Goal: Task Accomplishment & Management: Manage account settings

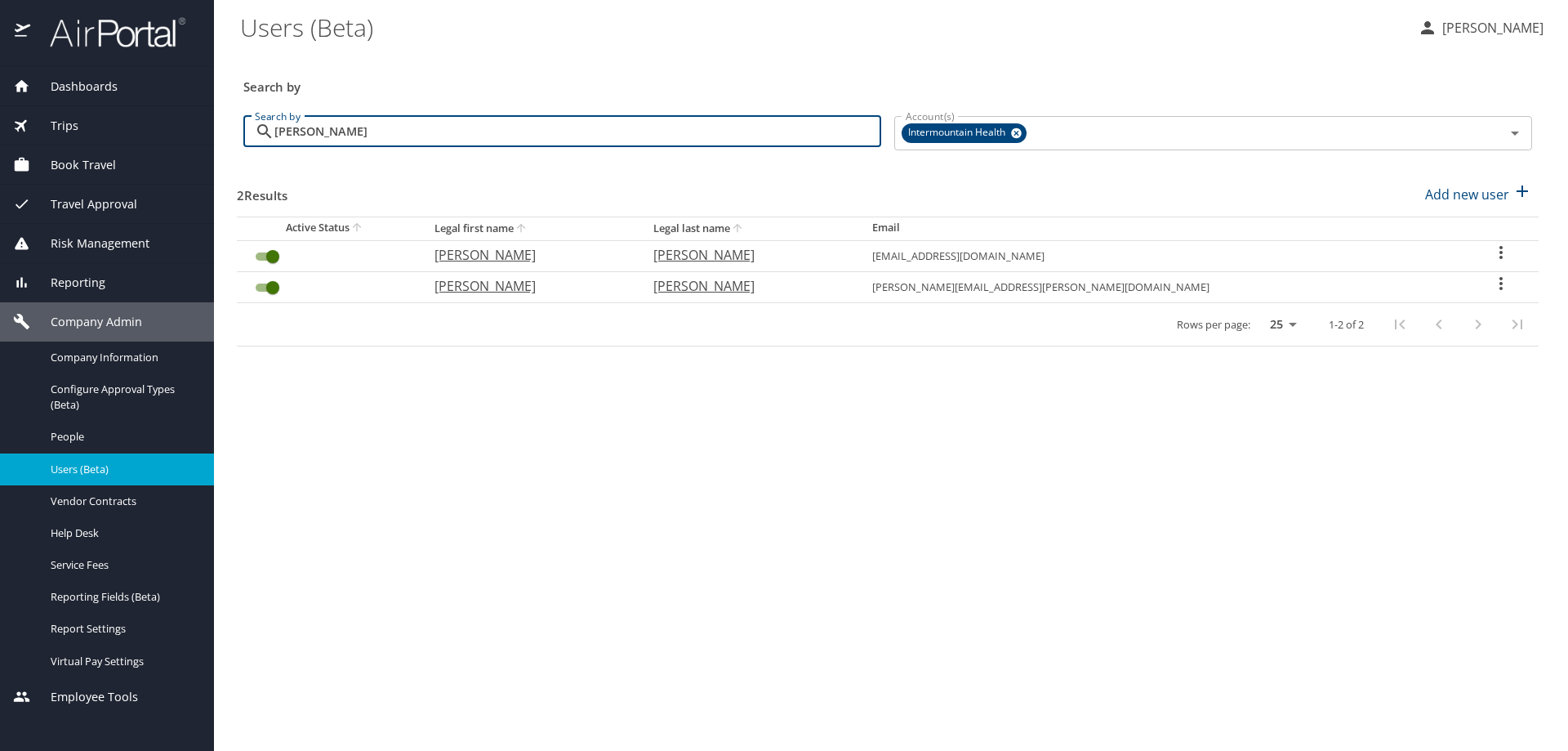
drag, startPoint x: 452, startPoint y: 135, endPoint x: 187, endPoint y: 127, distance: 265.1
click at [187, 128] on div "Dashboards AirPortal 360™ Manager My Travel Dashboard Trips Airtinerary® Lookup…" at bounding box center [784, 375] width 1568 height 751
click at [277, 131] on input "Search by" at bounding box center [577, 132] width 607 height 31
drag, startPoint x: 426, startPoint y: 129, endPoint x: 160, endPoint y: 116, distance: 266.3
click at [160, 118] on div "Dashboards AirPortal 360™ Manager My Travel Dashboard Trips Airtinerary® Lookup…" at bounding box center [784, 375] width 1568 height 751
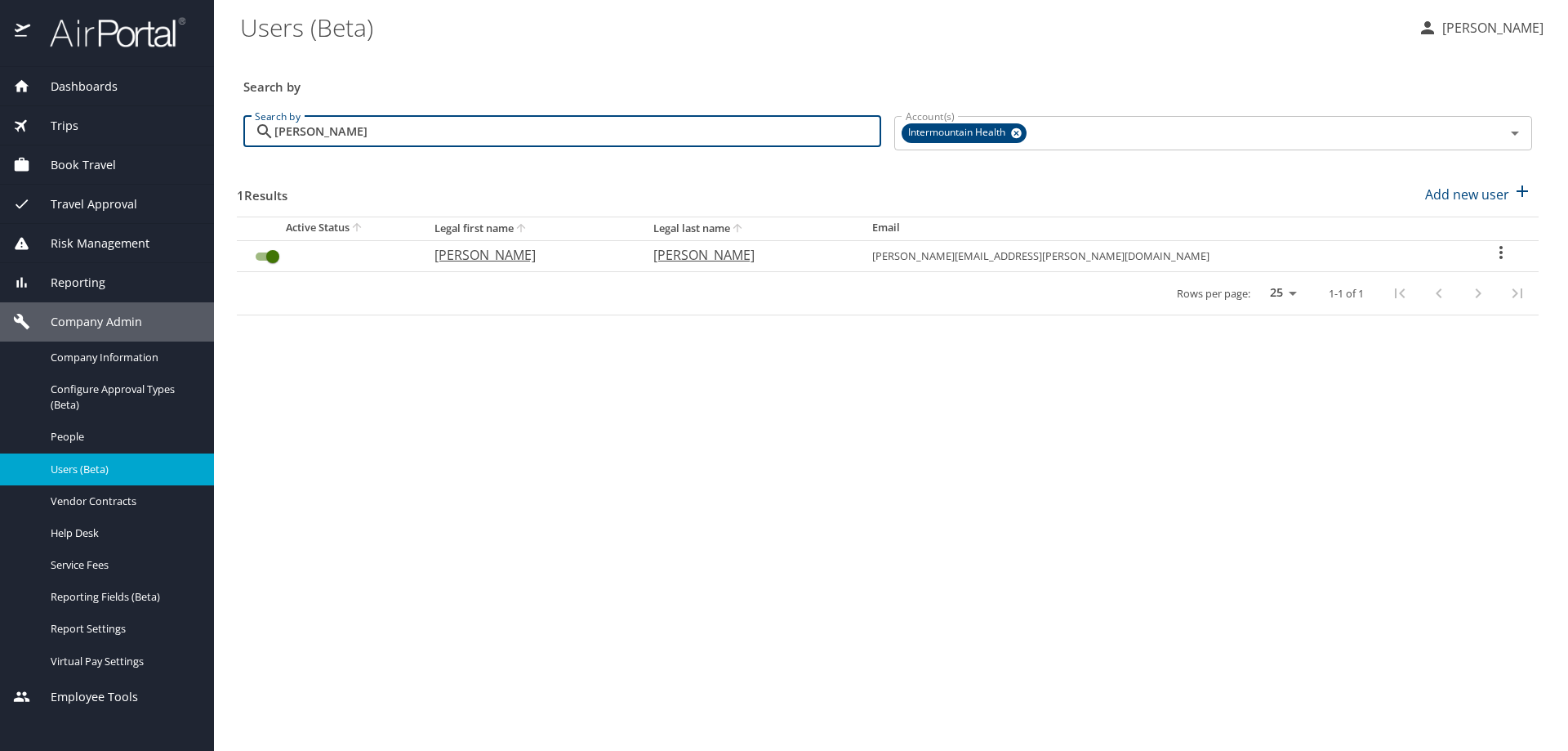
type input "[PERSON_NAME]"
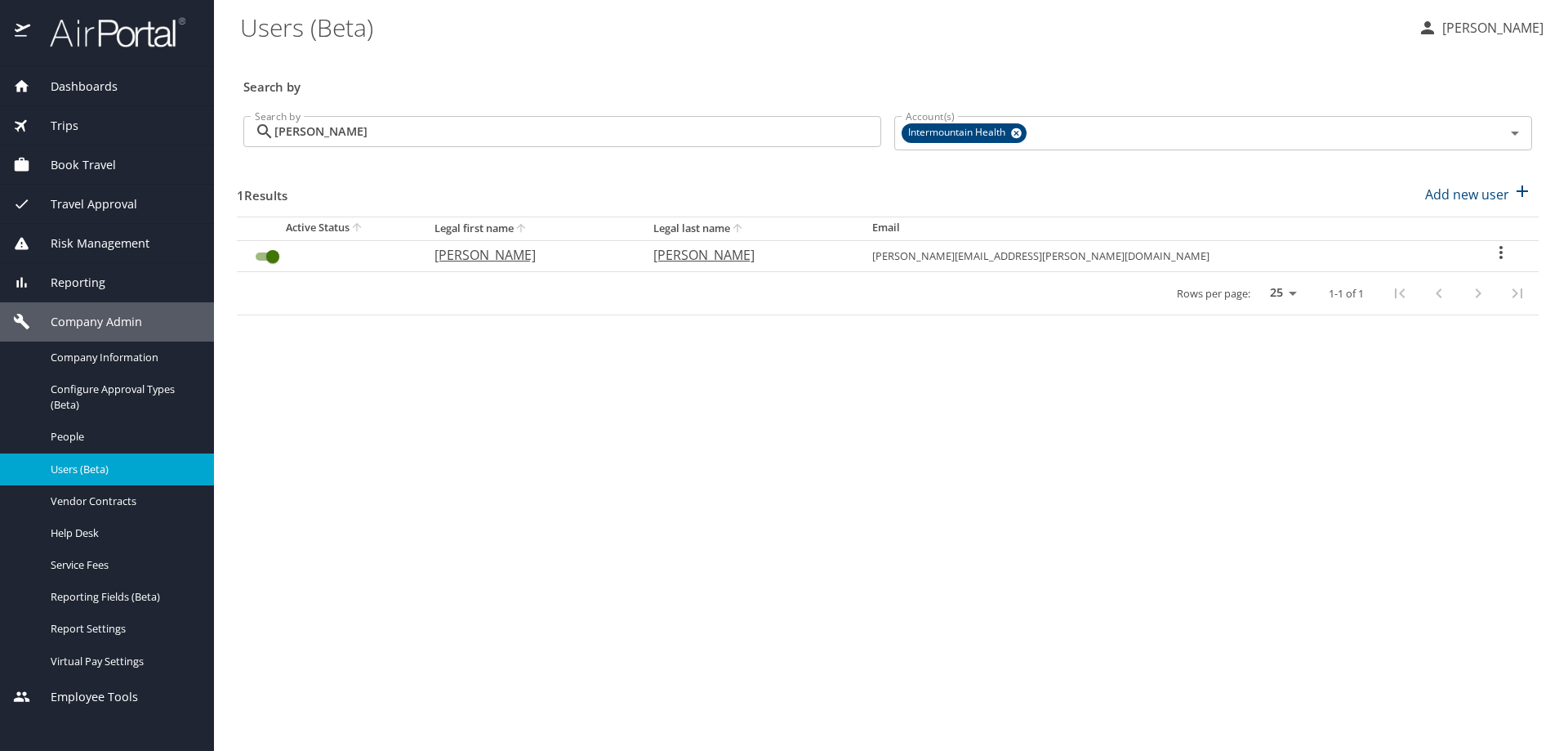
click at [1491, 251] on icon "User Search Table" at bounding box center [1501, 252] width 19 height 19
click at [1490, 252] on li "View profile" at bounding box center [1439, 255] width 236 height 30
select select "US"
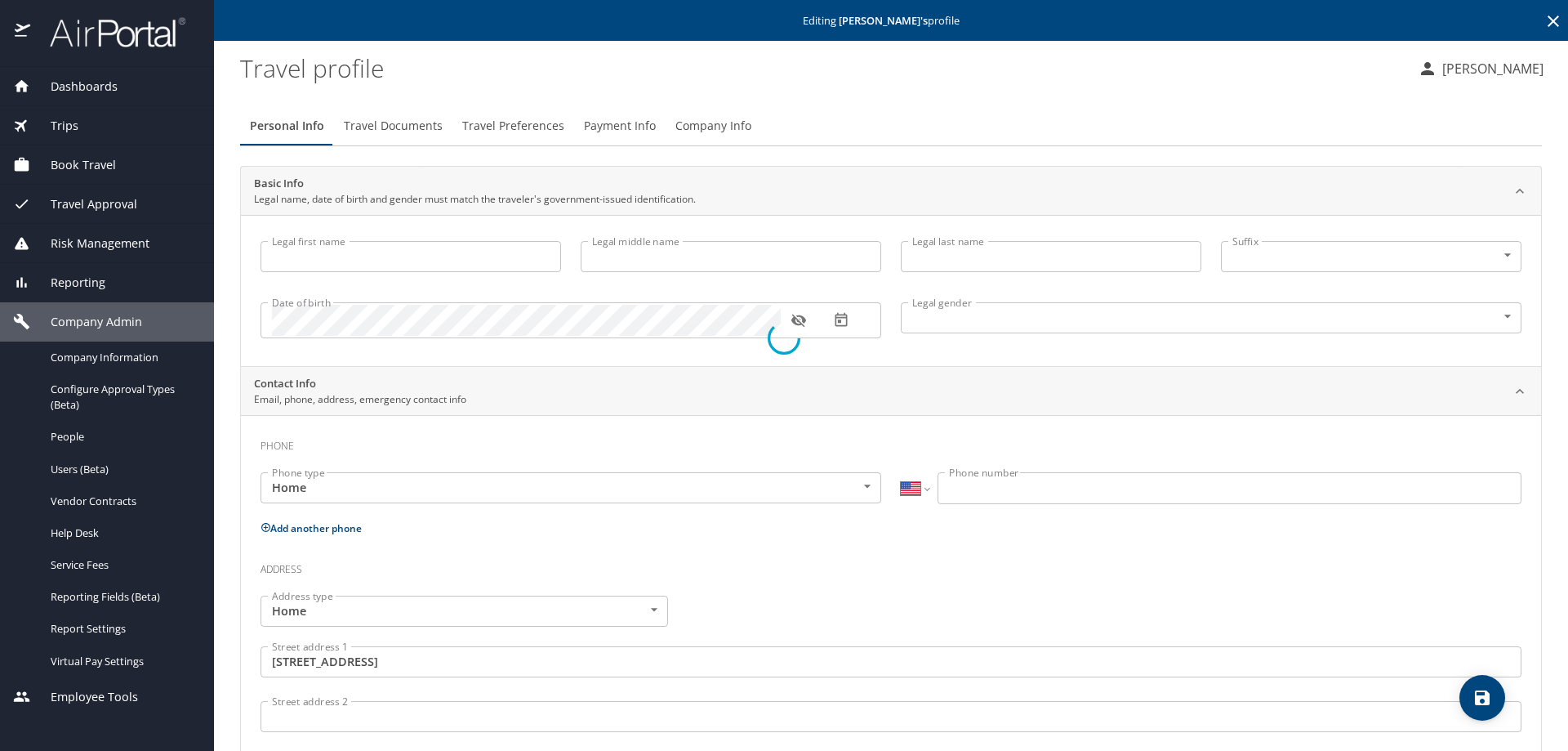
type input "[PERSON_NAME]"
type input "[DEMOGRAPHIC_DATA]"
type input "[PERSON_NAME]"
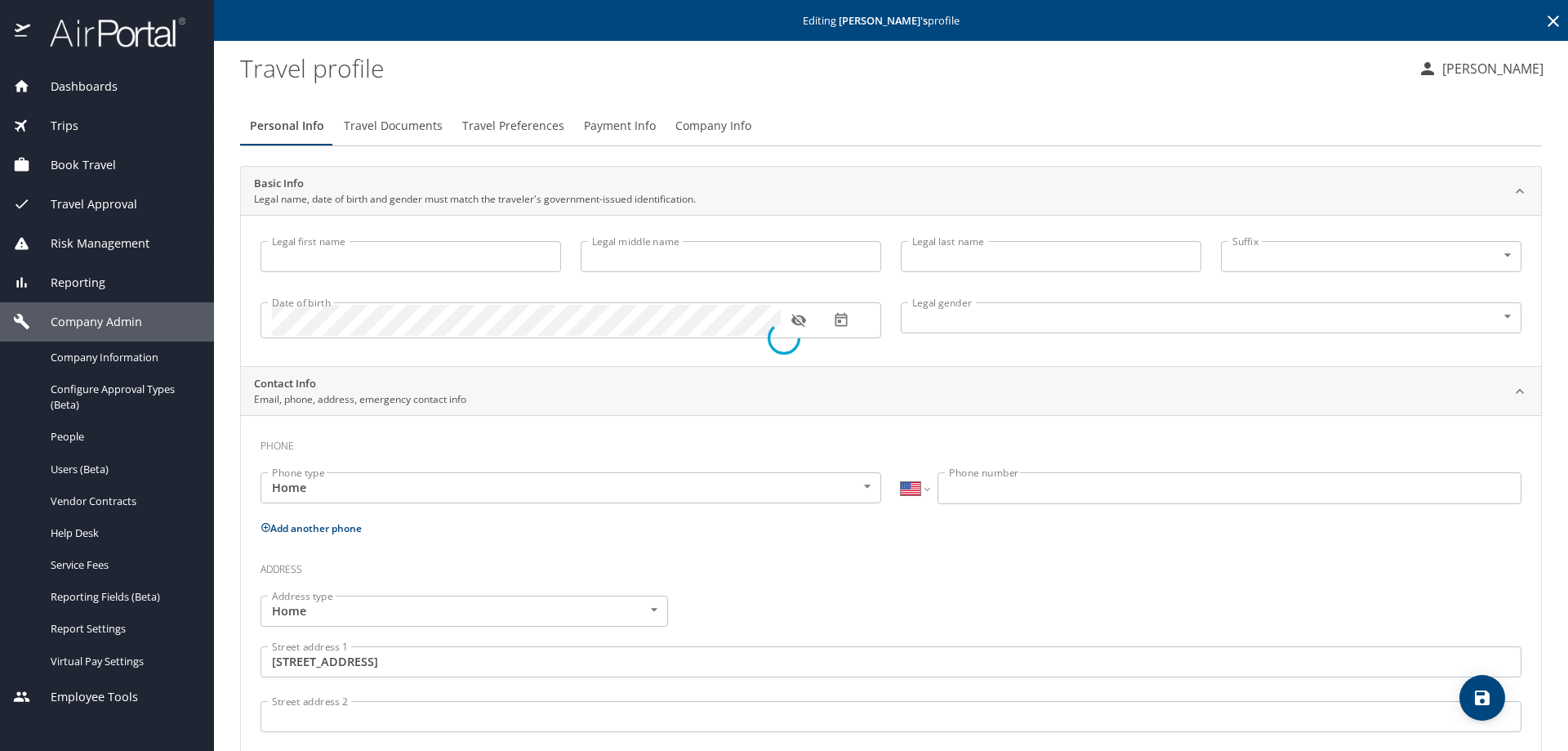
type input "[PERSON_NAME]"
type input "[PHONE_NUMBER]"
type input "[GEOGRAPHIC_DATA]"
type input "[US_STATE]"
type input "[GEOGRAPHIC_DATA]"
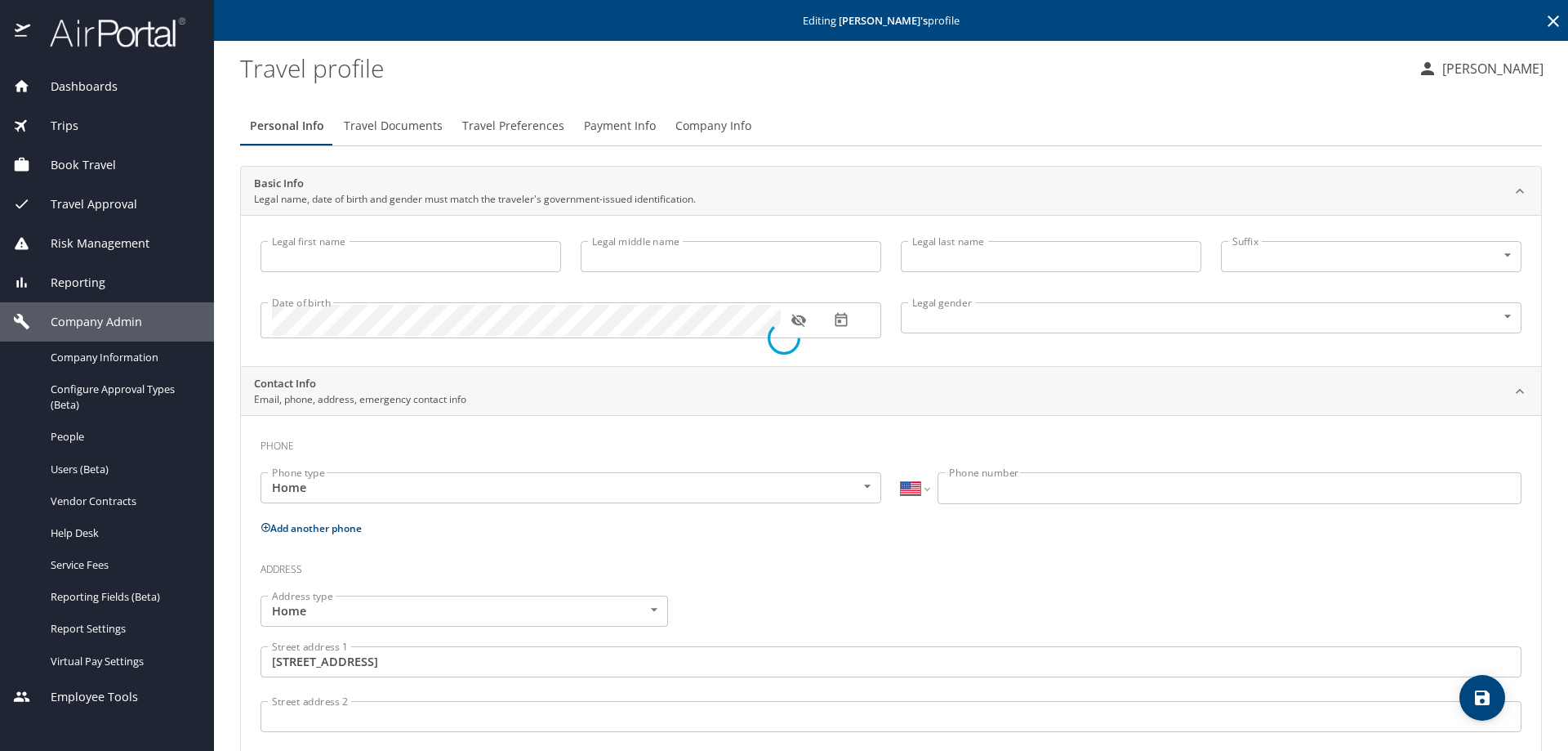
type input "[US_STATE]"
type input "[GEOGRAPHIC_DATA]"
type input "[US_STATE]"
select select "US"
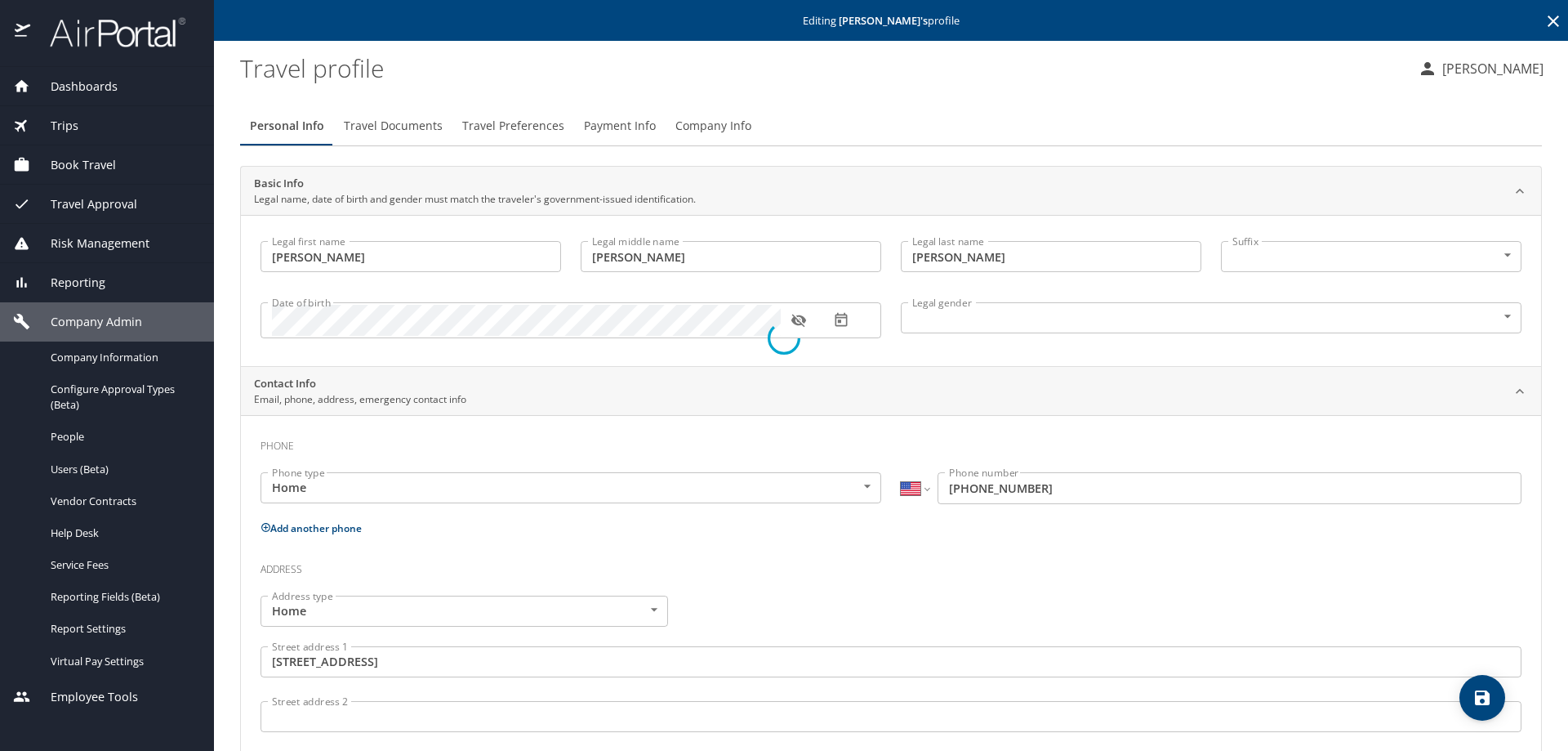
select select "US"
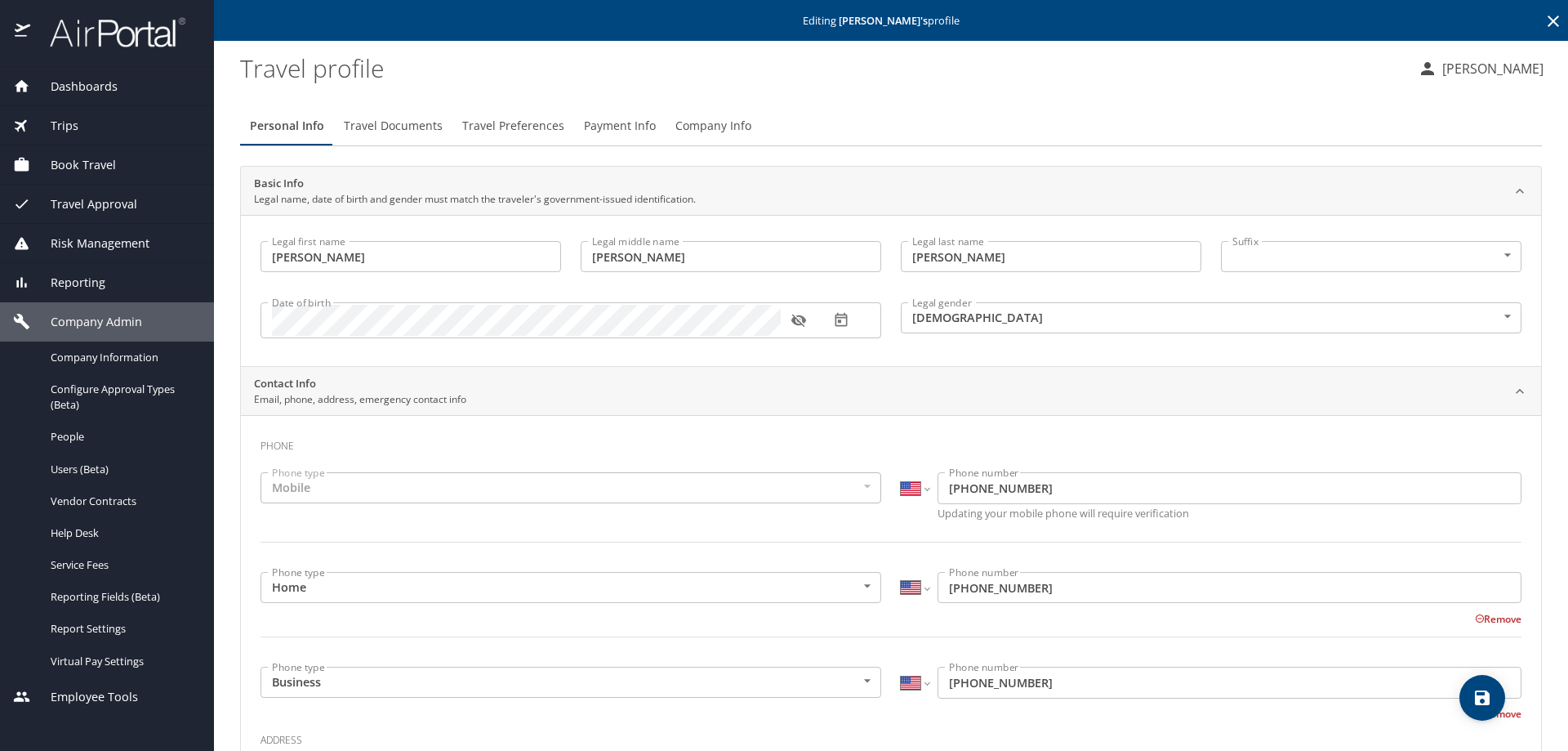
click at [714, 122] on span "Company Info" at bounding box center [713, 126] width 76 height 20
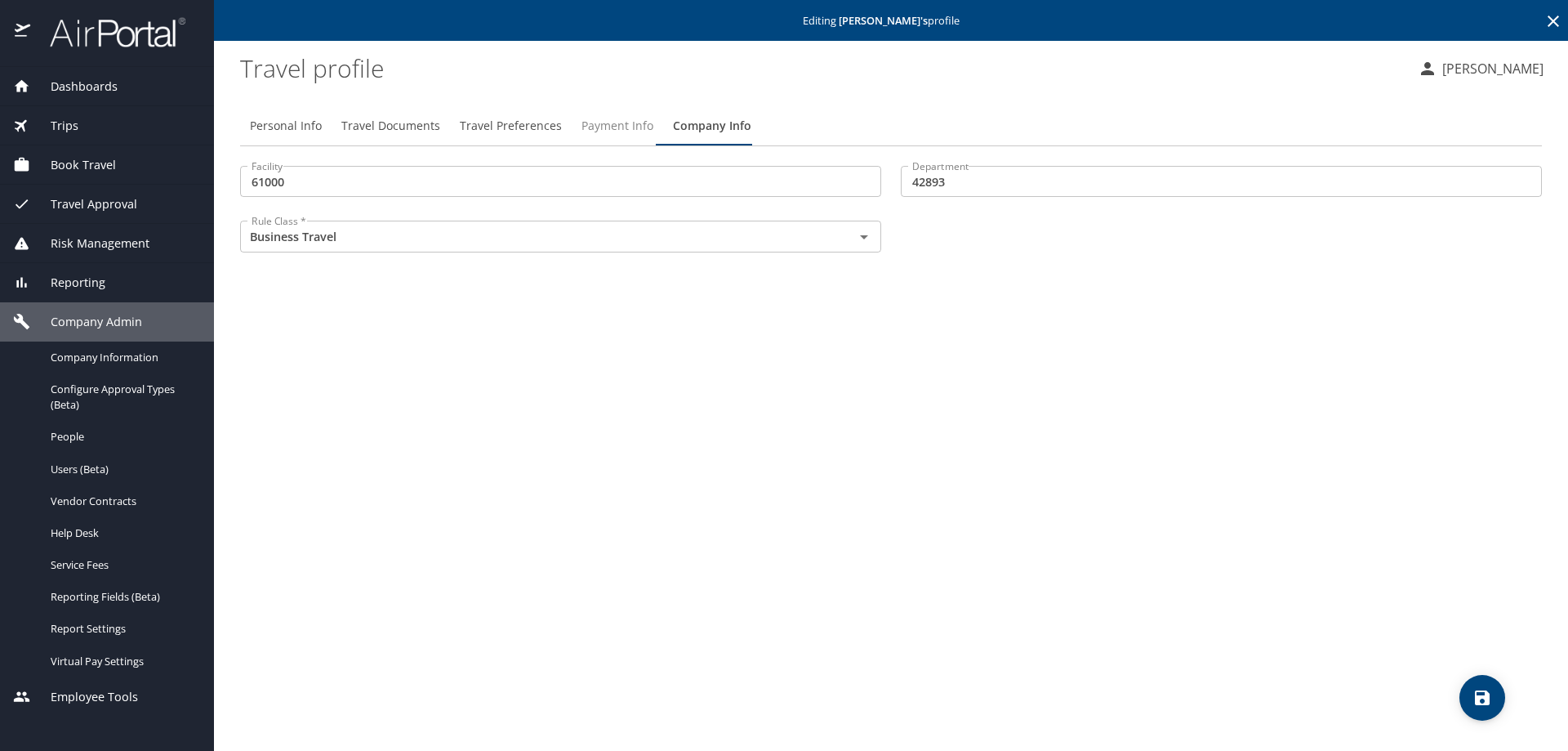
click at [626, 122] on span "Payment Info" at bounding box center [617, 126] width 72 height 20
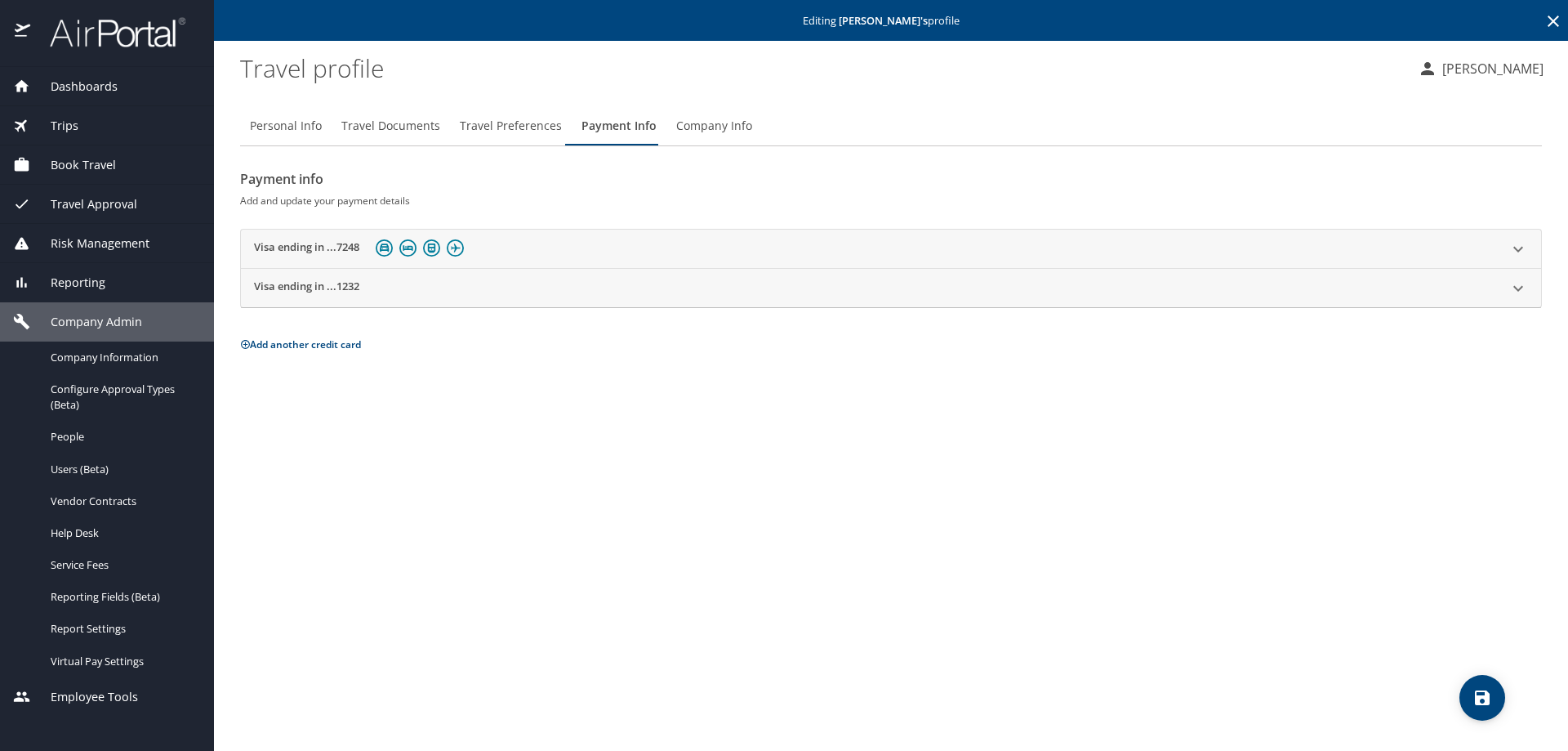
click at [345, 288] on h2 "Visa ending in ...1232" at bounding box center [307, 288] width 106 height 19
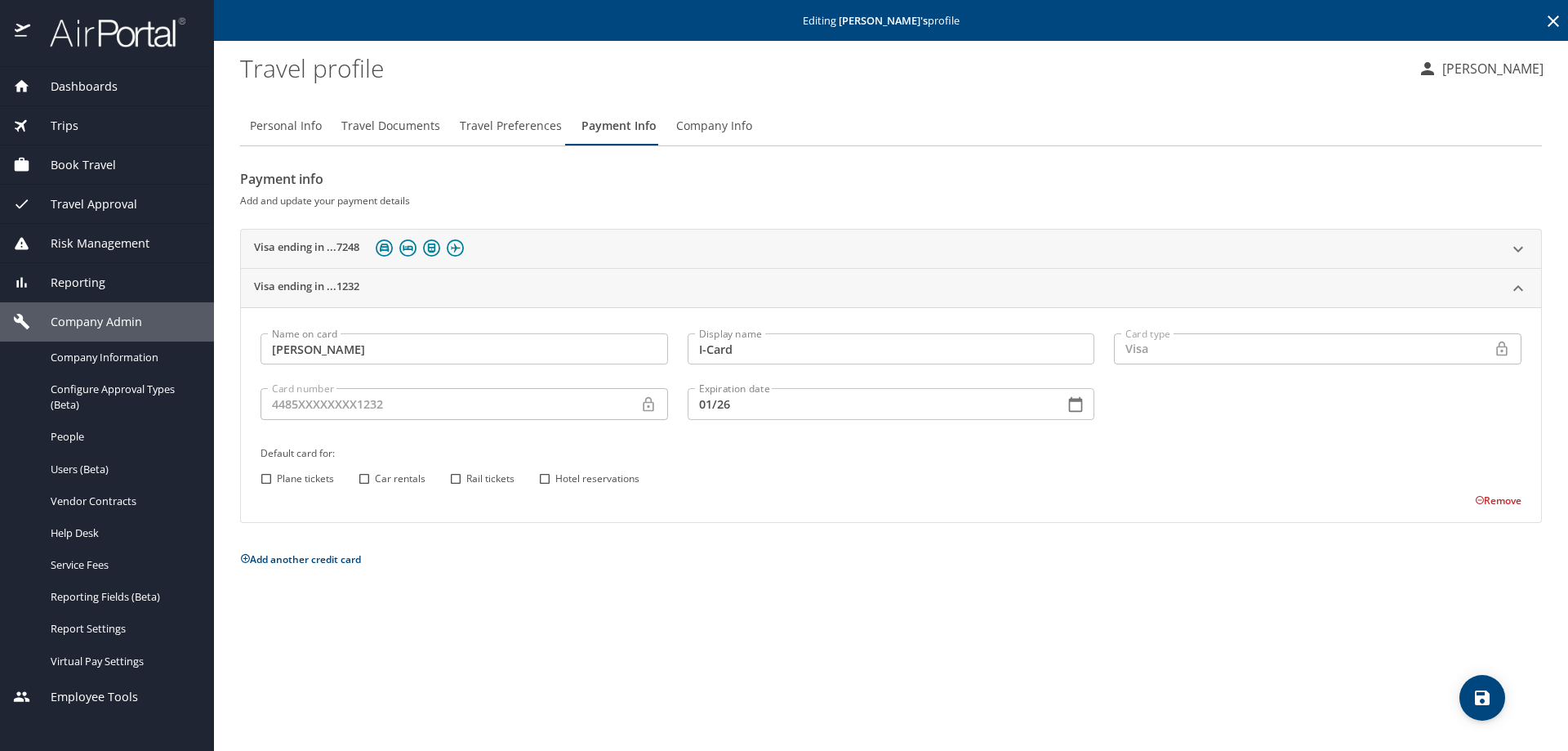
click at [266, 472] on input "Plane tickets" at bounding box center [266, 479] width 21 height 21
checkbox input "true"
click at [361, 479] on input "Car rentals" at bounding box center [364, 479] width 21 height 21
checkbox input "true"
click at [545, 478] on input "Hotel reservations" at bounding box center [545, 479] width 21 height 21
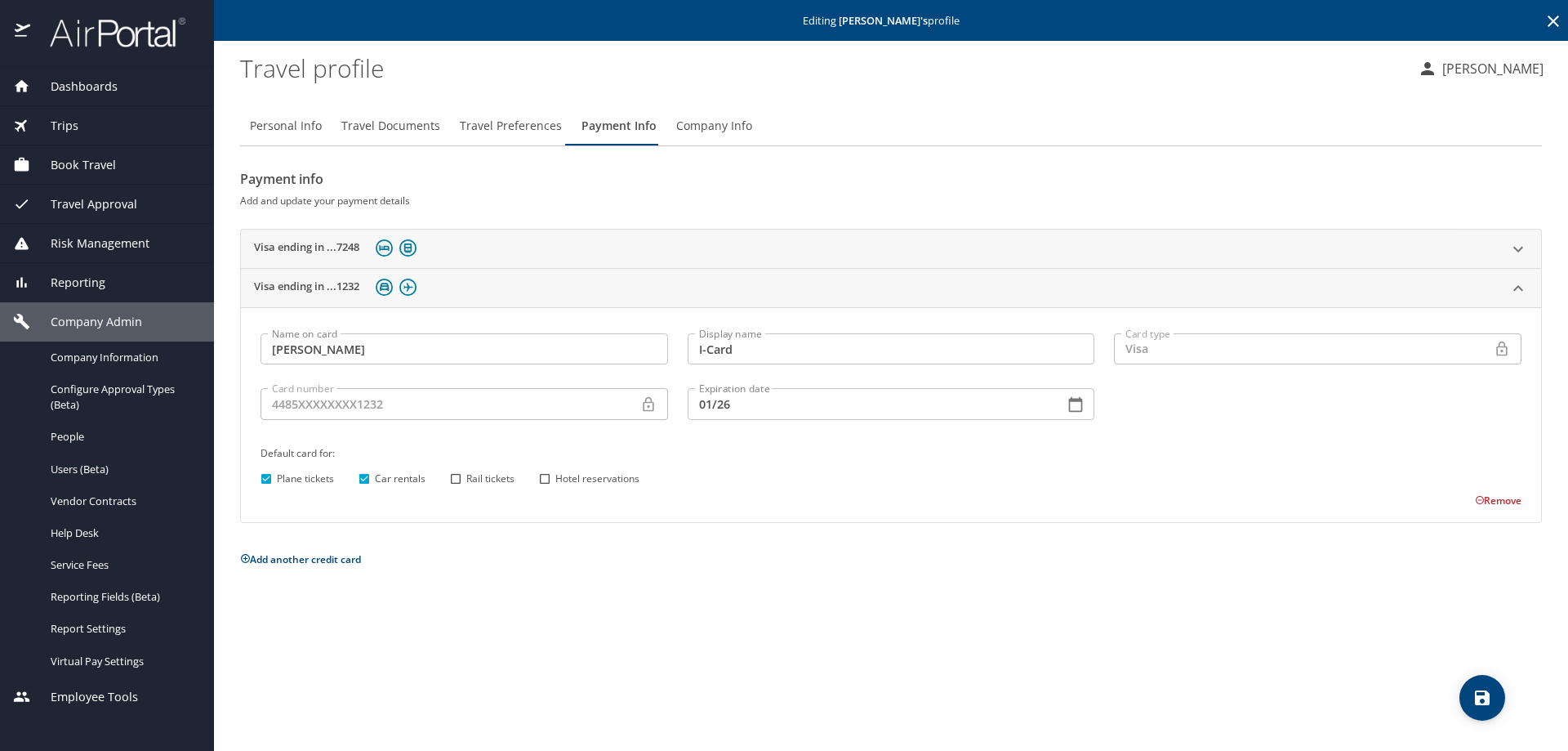
checkbox input "true"
click at [411, 258] on div "Visa ending in ...7248" at bounding box center [876, 249] width 1245 height 25
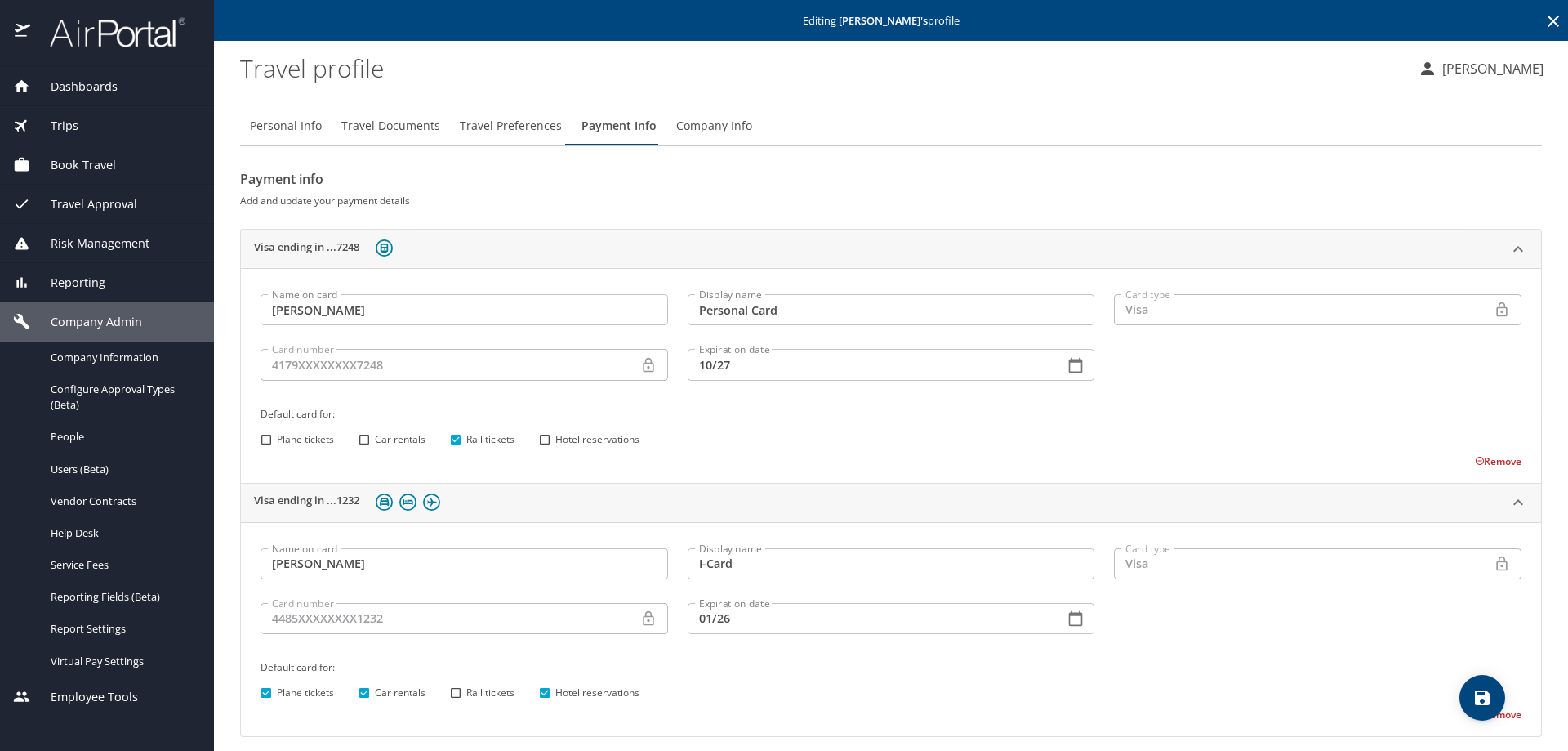
click at [1489, 705] on icon "save" at bounding box center [1482, 697] width 19 height 19
click at [1528, 16] on p "Editing [PERSON_NAME] 's profile" at bounding box center [891, 20] width 1344 height 11
click at [1544, 20] on icon at bounding box center [1554, 21] width 19 height 19
